Goal: Transaction & Acquisition: Obtain resource

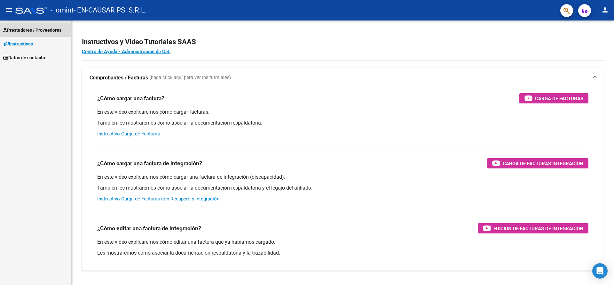
click at [31, 29] on span "Prestadores / Proveedores" at bounding box center [32, 30] width 58 height 7
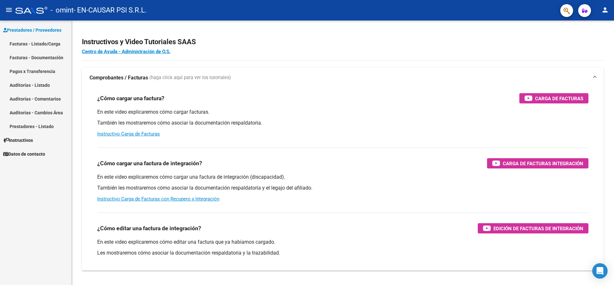
click at [34, 43] on link "Facturas - Listado/Carga" at bounding box center [35, 44] width 71 height 14
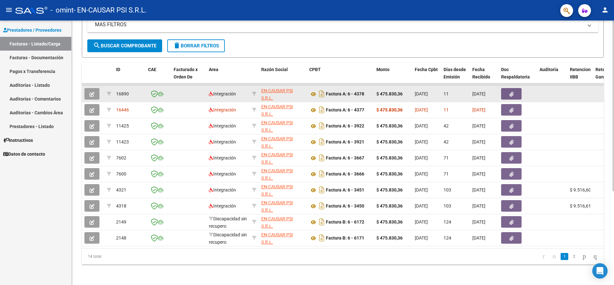
click at [510, 92] on icon "button" at bounding box center [511, 94] width 4 height 5
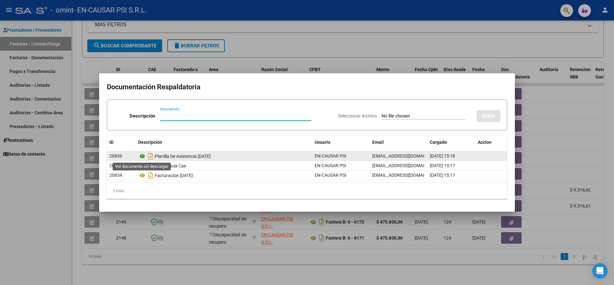
click at [144, 157] on icon at bounding box center [142, 156] width 8 height 8
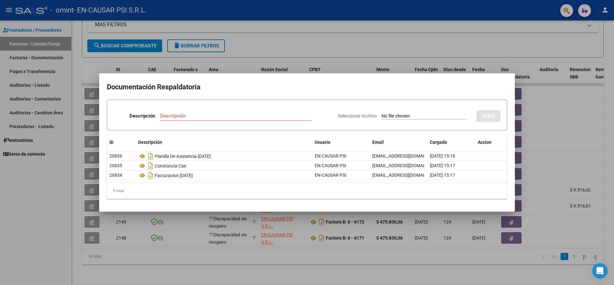
click at [36, 207] on div at bounding box center [307, 142] width 614 height 285
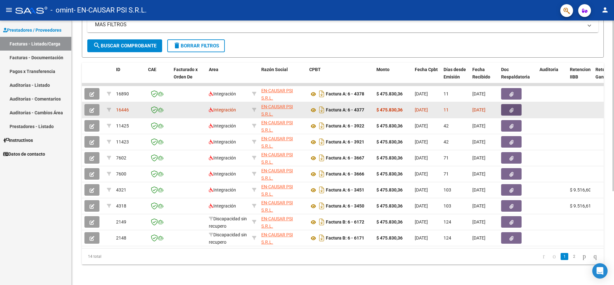
click at [513, 108] on icon "button" at bounding box center [511, 110] width 4 height 5
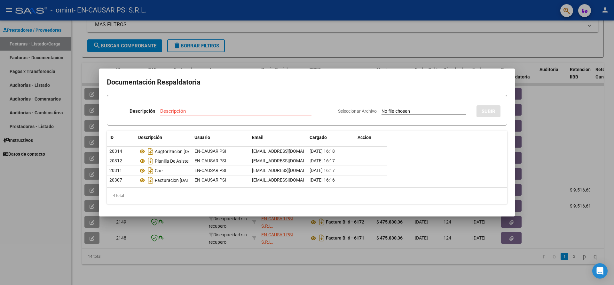
click at [43, 198] on div at bounding box center [307, 142] width 614 height 285
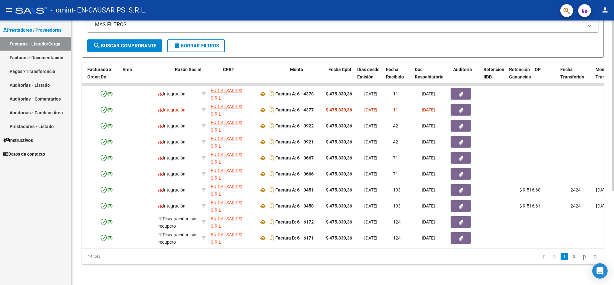
scroll to position [0, 826]
